Goal: Contribute content

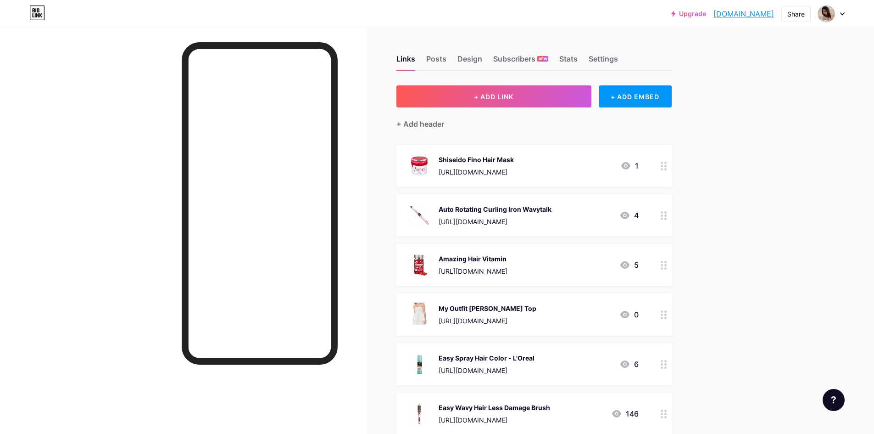
click at [455, 111] on div "+ Add header" at bounding box center [533, 118] width 275 height 22
click at [468, 98] on button "+ ADD LINK" at bounding box center [493, 96] width 195 height 22
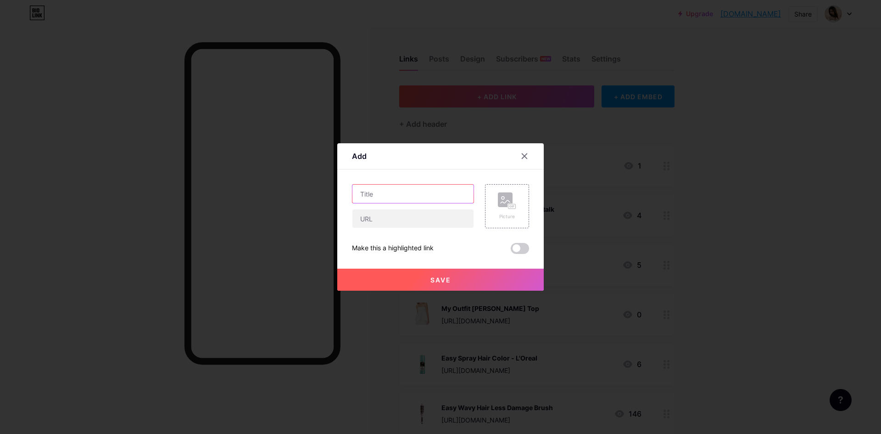
click at [424, 198] on input "text" at bounding box center [412, 193] width 121 height 18
paste input "Smooth your hair by smooth Gloss Plates"
drag, startPoint x: 377, startPoint y: 191, endPoint x: 299, endPoint y: 193, distance: 77.6
click at [299, 193] on div "Add Content YouTube Play YouTube video without leaving your page. ADD Vimeo Pla…" at bounding box center [440, 217] width 881 height 434
click at [390, 199] on input "Smooth your hair by smooth Gloss Plates" at bounding box center [412, 193] width 121 height 18
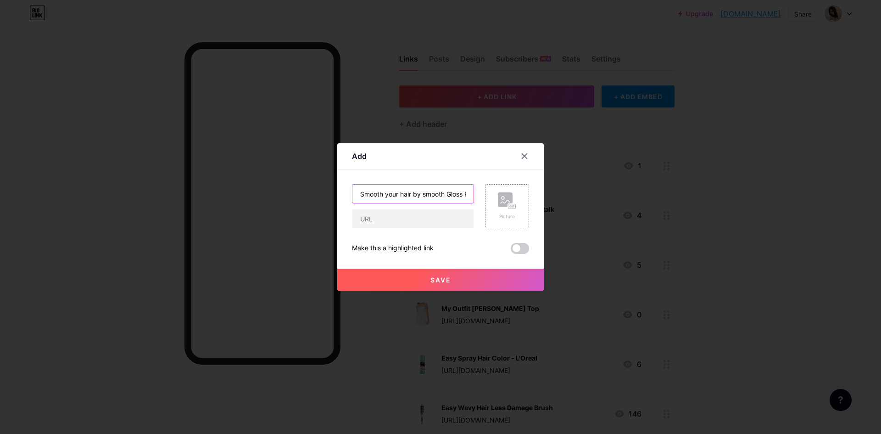
click at [422, 193] on input "Smooth your hair by smooth Gloss Plates" at bounding box center [412, 193] width 121 height 18
type input "Smooth your hair by Smooth Gloss Plates"
click at [501, 202] on icon at bounding box center [505, 201] width 9 height 3
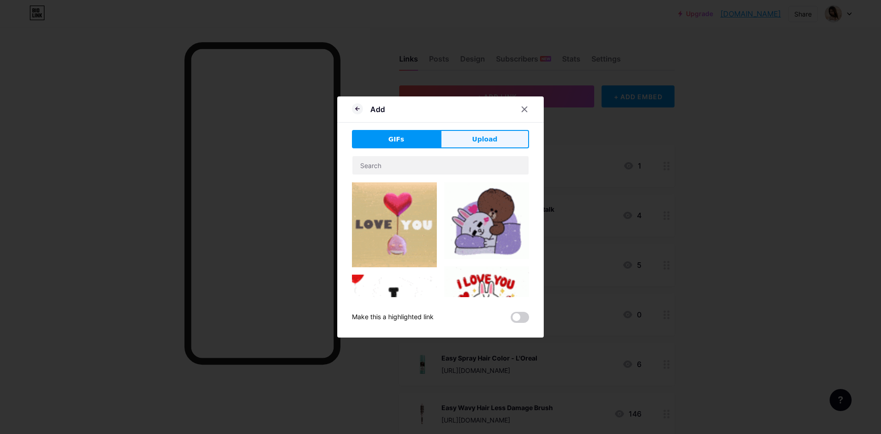
click at [468, 143] on button "Upload" at bounding box center [484, 139] width 89 height 18
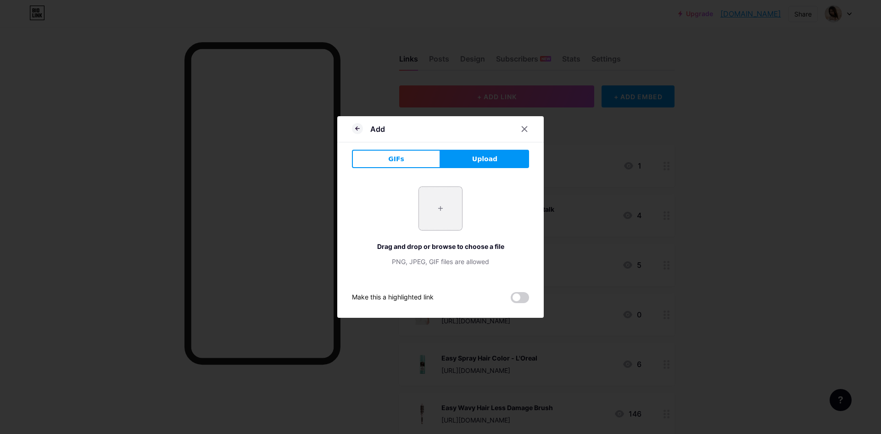
click at [454, 202] on input "file" at bounding box center [440, 208] width 43 height 43
type input "C:\fakepath\61K2WB+c0WL._SX522_.jpg"
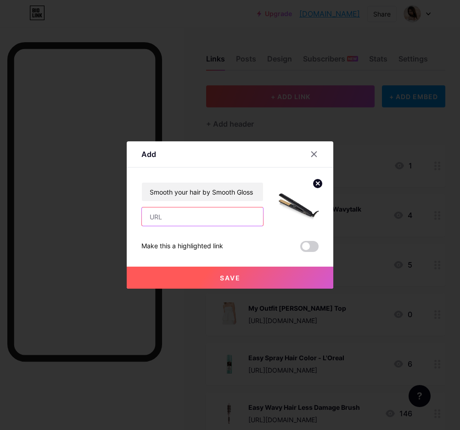
click at [200, 217] on input "text" at bounding box center [202, 216] width 121 height 18
paste input "[URL][DOMAIN_NAME]"
type input "[URL][DOMAIN_NAME]"
click at [231, 283] on button "Save" at bounding box center [230, 278] width 206 height 22
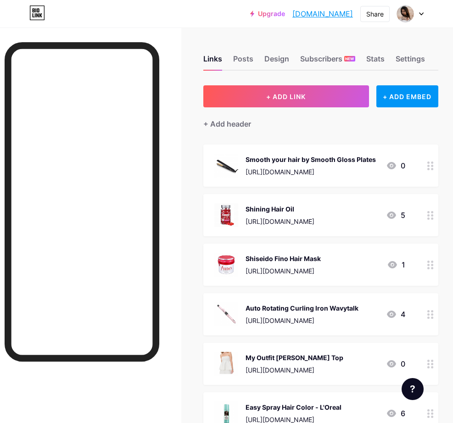
click at [284, 127] on div "+ Add header" at bounding box center [320, 118] width 235 height 22
